Goal: Obtain resource: Obtain resource

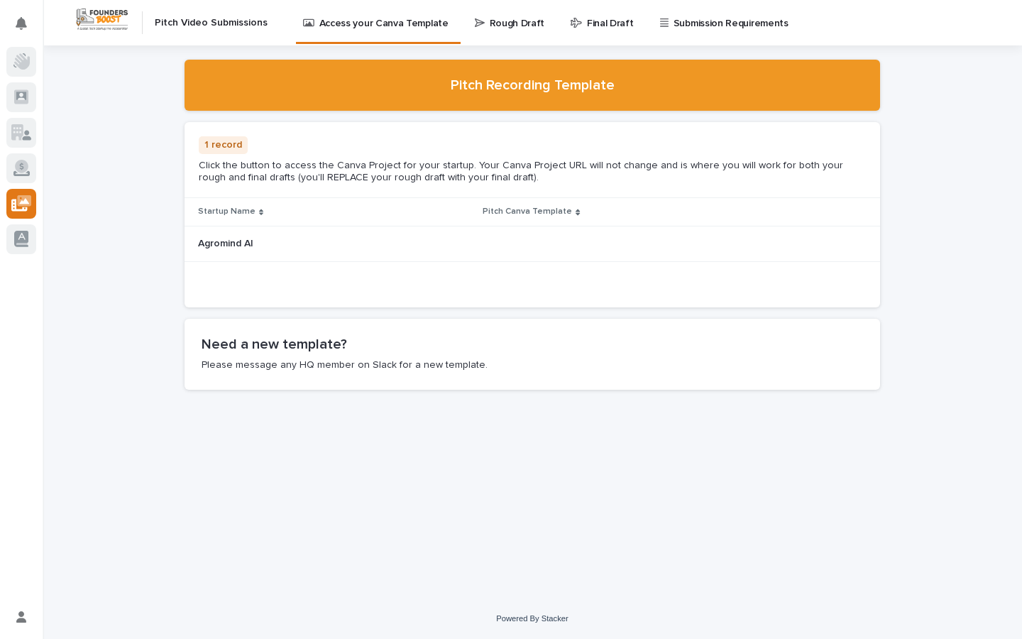
click at [536, 209] on p "Pitch Canva Template" at bounding box center [526, 212] width 89 height 16
click at [503, 27] on p "Rough Draft" at bounding box center [517, 15] width 55 height 30
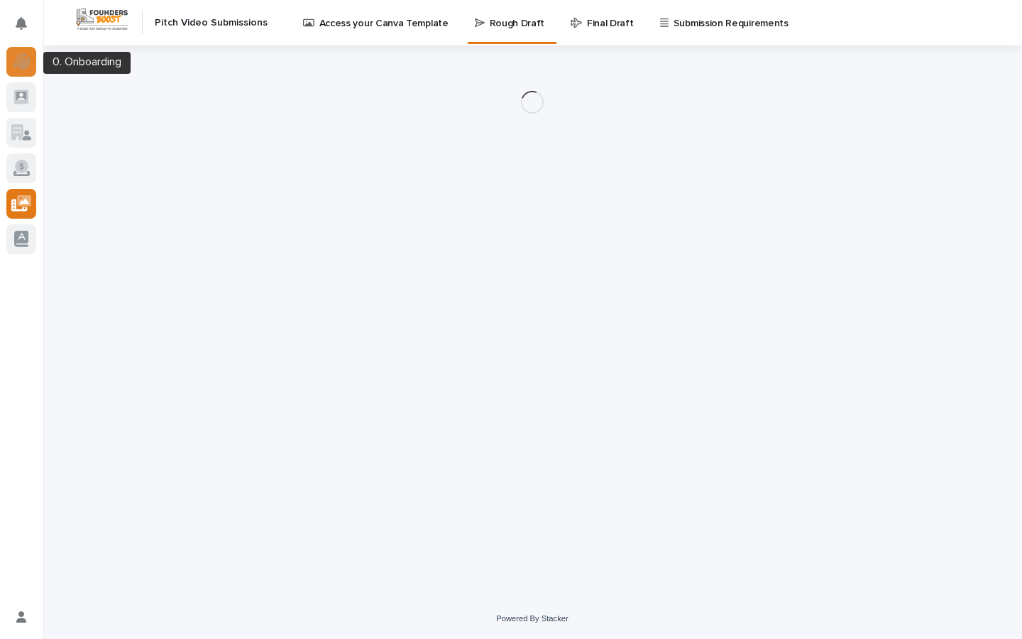
click at [24, 62] on icon at bounding box center [21, 61] width 16 height 16
